Goal: Task Accomplishment & Management: Use online tool/utility

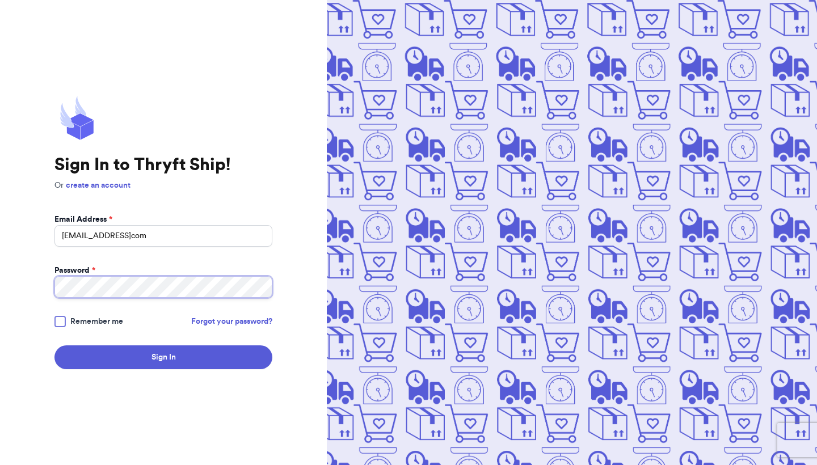
click at [163, 357] on button "Sign In" at bounding box center [163, 357] width 218 height 24
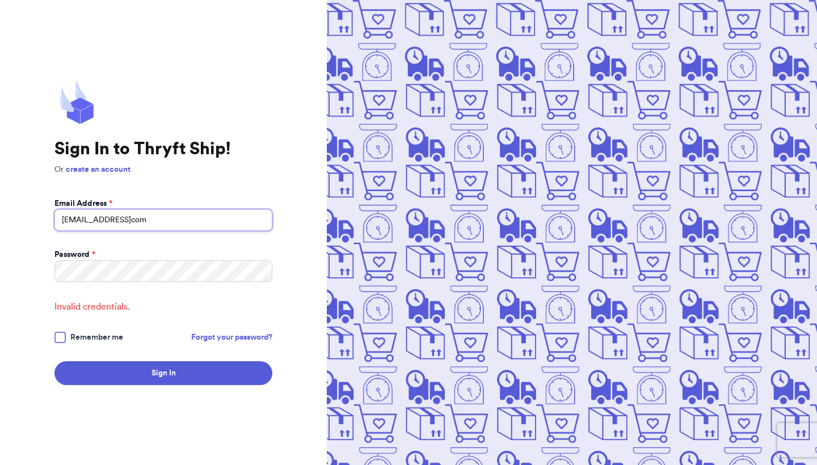
click at [151, 222] on input "[EMAIL_ADDRESS]com" at bounding box center [163, 220] width 218 height 22
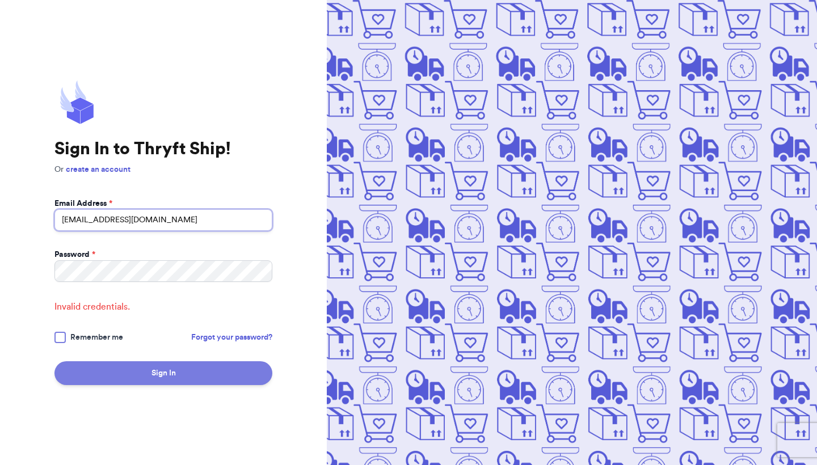
type input "[EMAIL_ADDRESS][DOMAIN_NAME]"
click at [133, 365] on button "Sign In" at bounding box center [163, 373] width 218 height 24
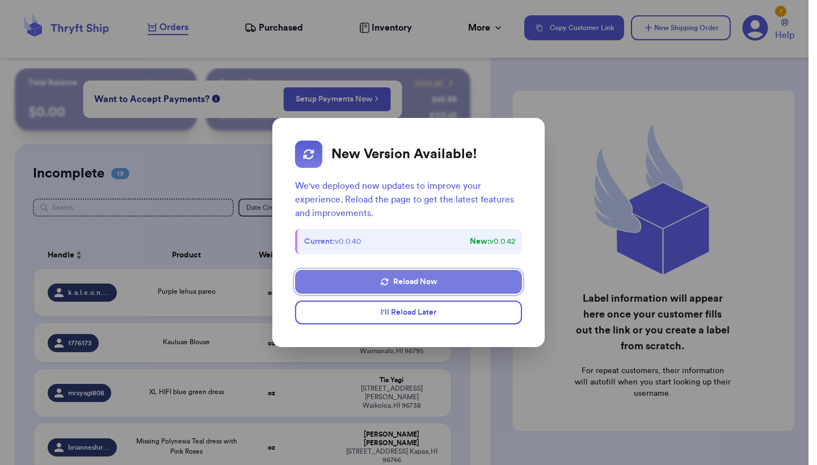
click at [426, 283] on button "Reload Now" at bounding box center [408, 282] width 227 height 24
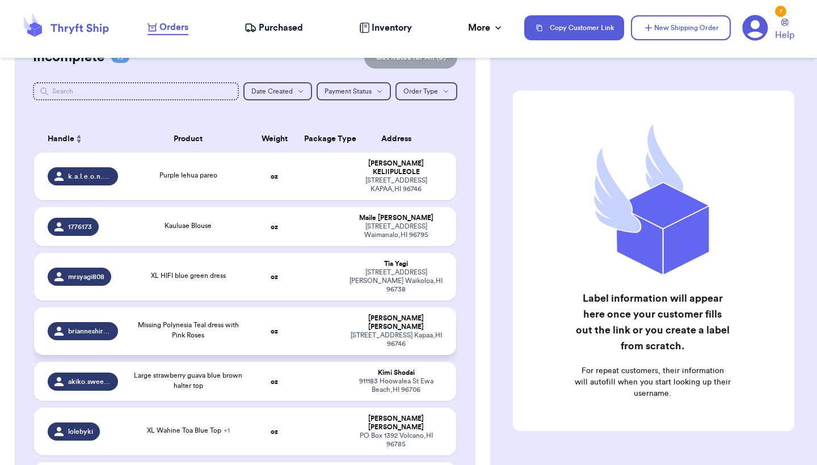
scroll to position [116, 0]
click at [299, 176] on td at bounding box center [319, 177] width 45 height 48
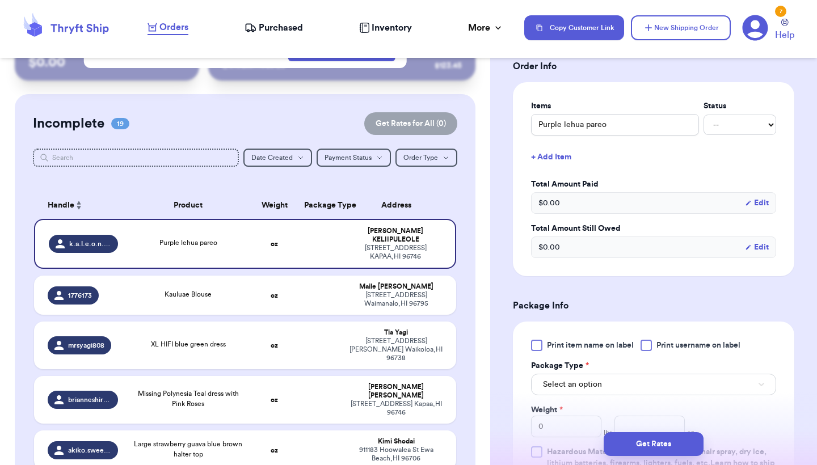
scroll to position [264, 0]
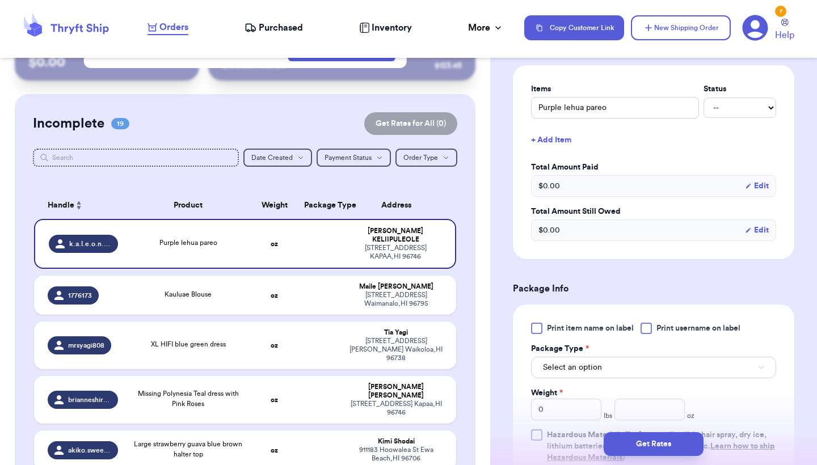
click at [556, 340] on div "Print item name on label Print username on label Package Type * Select an optio…" at bounding box center [653, 393] width 245 height 141
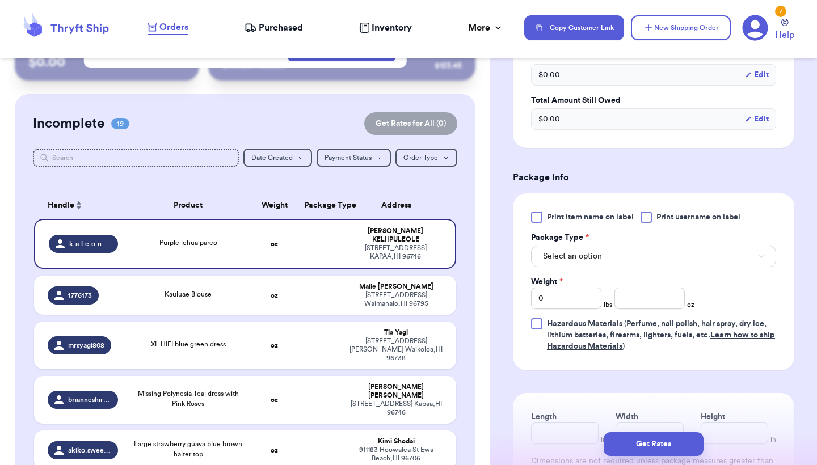
scroll to position [392, 0]
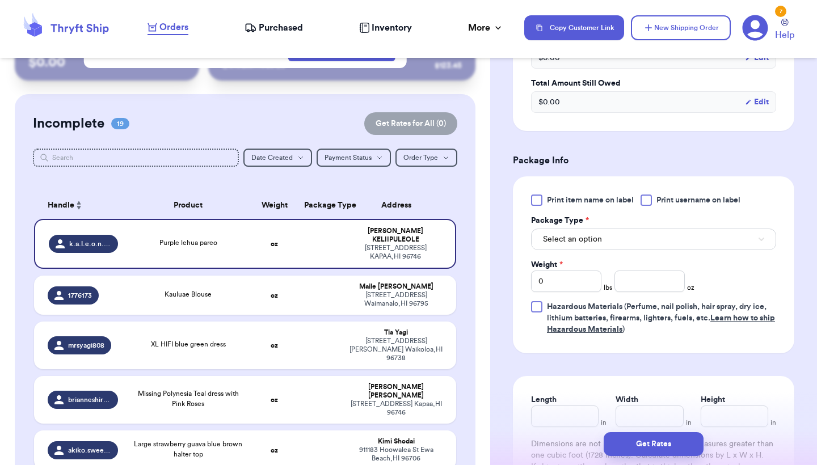
click at [604, 230] on div "Select an option" at bounding box center [653, 238] width 245 height 24
click at [604, 248] on button "Select an option" at bounding box center [653, 240] width 245 height 22
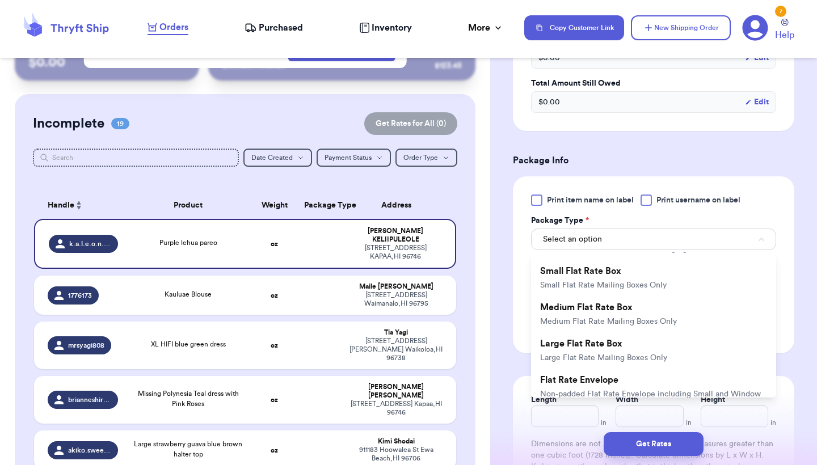
scroll to position [145, 0]
click at [511, 308] on div "Shipping Information Delete Label Customer Info Order created: 10/15, 09:23 AM …" at bounding box center [653, 158] width 327 height 964
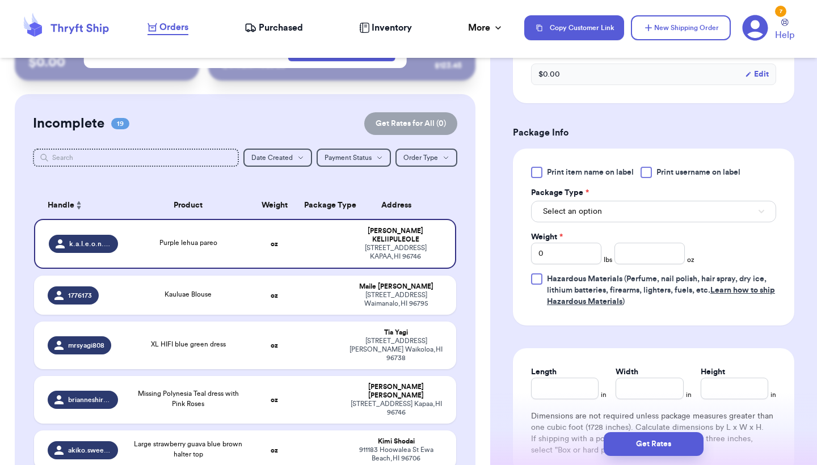
scroll to position [396, 0]
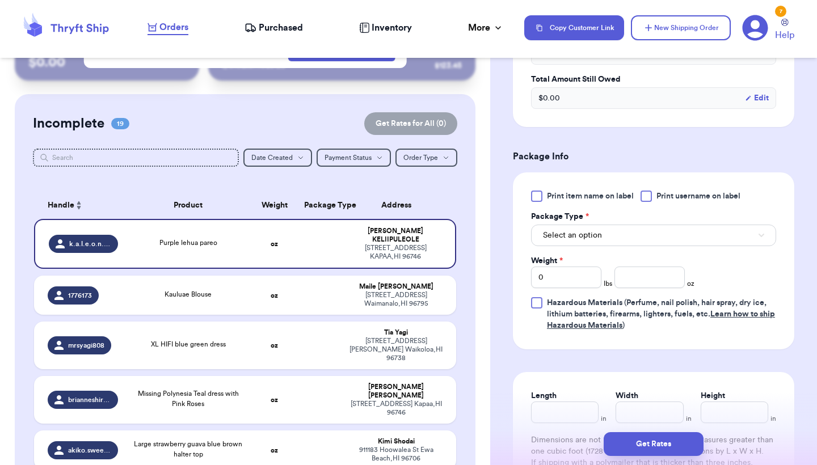
click at [581, 232] on span "Select an option" at bounding box center [572, 235] width 59 height 11
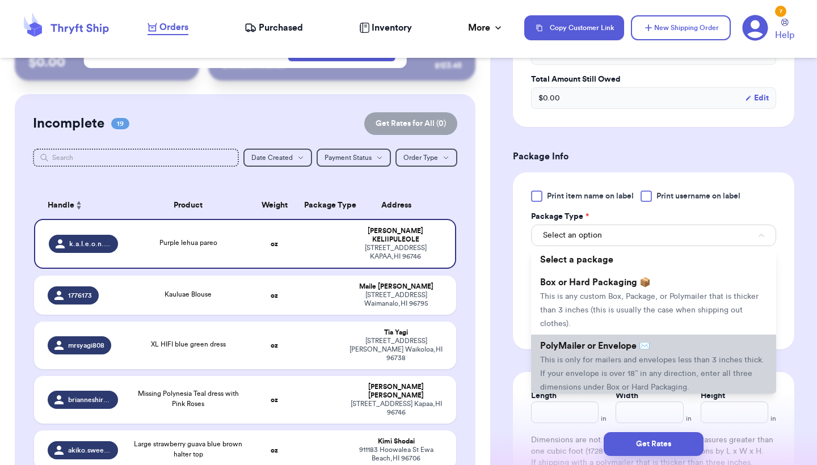
click at [622, 351] on span "PolyMailer or Envelope ✉️" at bounding box center [595, 346] width 110 height 9
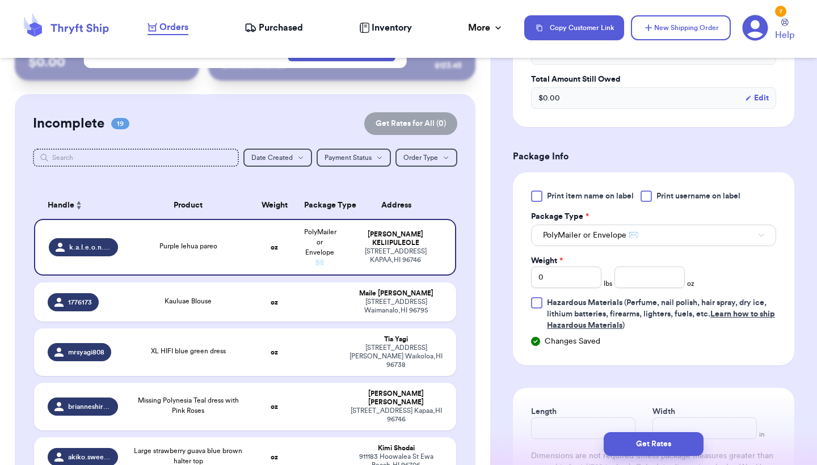
click at [275, 24] on span "Purchased" at bounding box center [281, 28] width 44 height 14
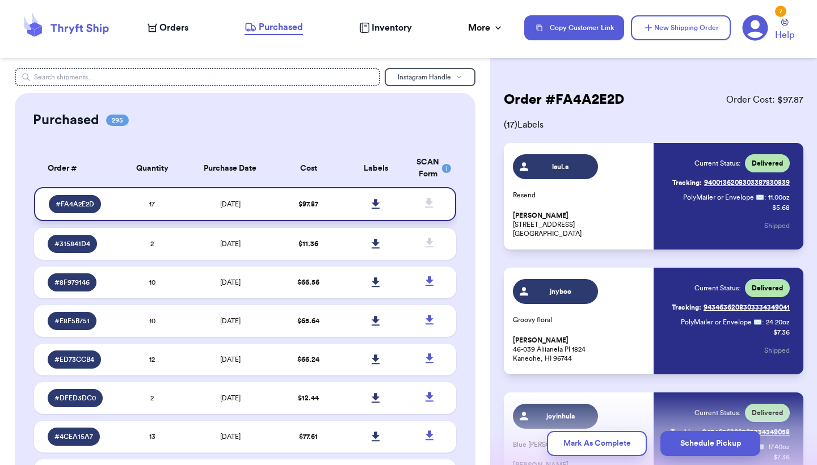
click at [377, 209] on icon at bounding box center [376, 204] width 8 height 10
